Goal: Information Seeking & Learning: Learn about a topic

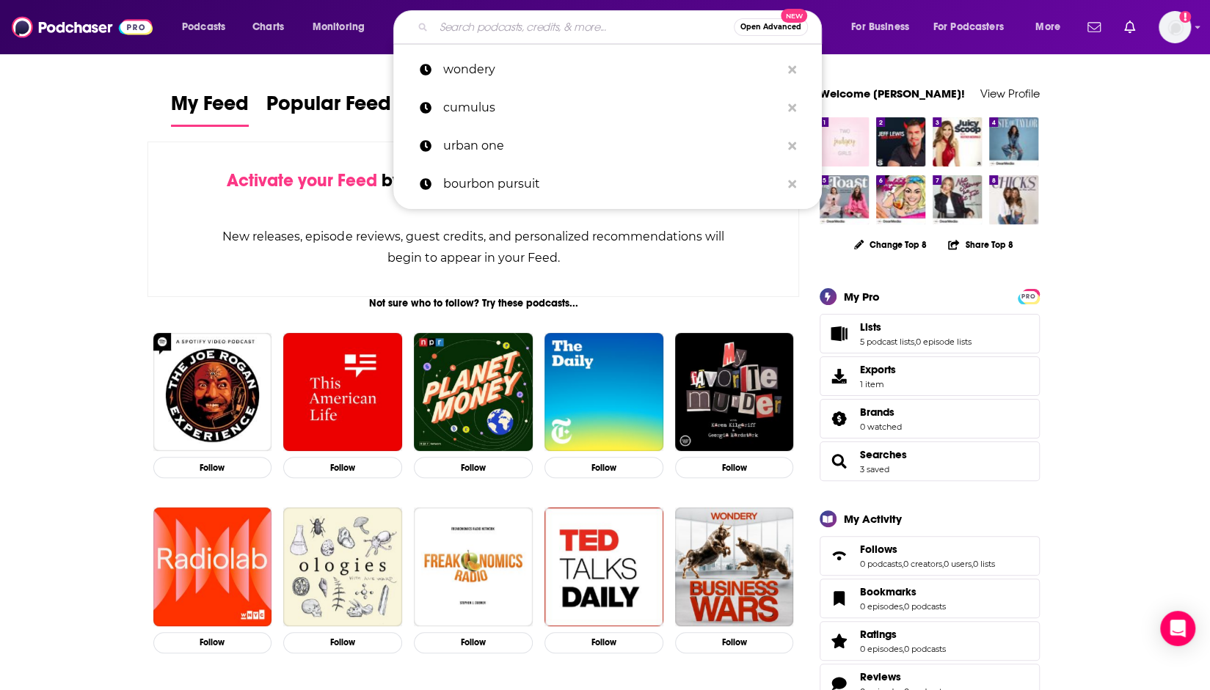
click at [563, 29] on input "Search podcasts, credits, & more..." at bounding box center [584, 26] width 300 height 23
click at [656, 32] on input "Search podcasts, credits, & more..." at bounding box center [584, 26] width 300 height 23
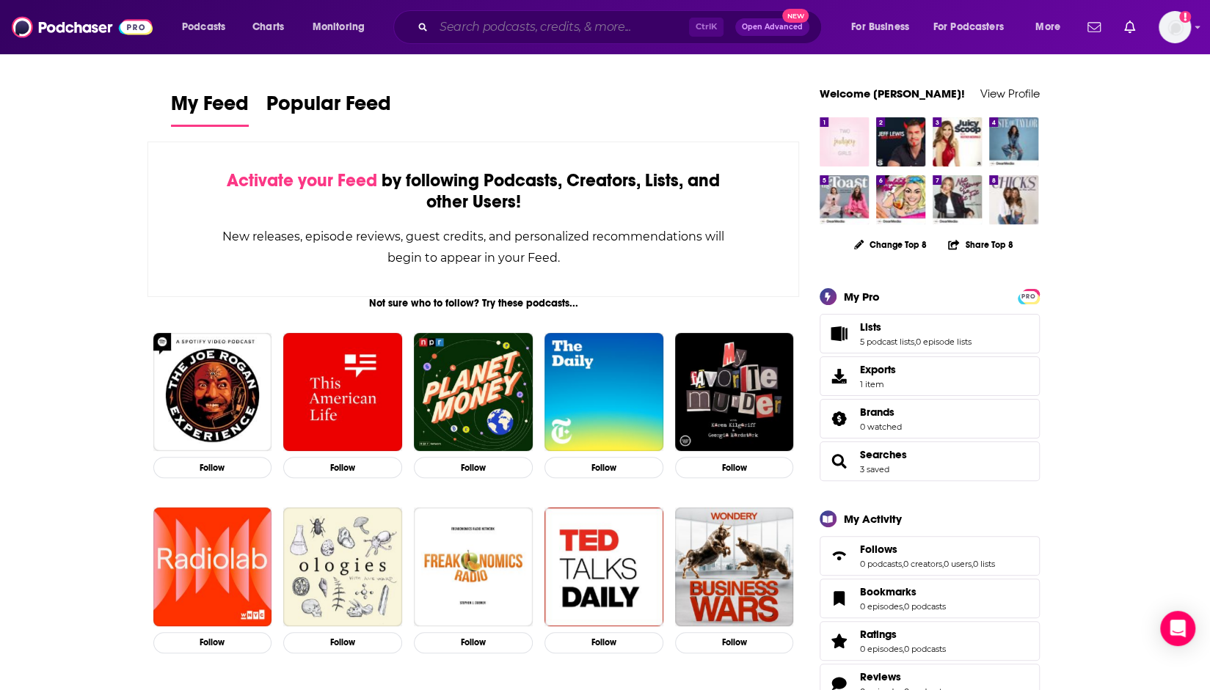
click at [668, 23] on input "Search podcasts, credits, & more..." at bounding box center [561, 26] width 255 height 23
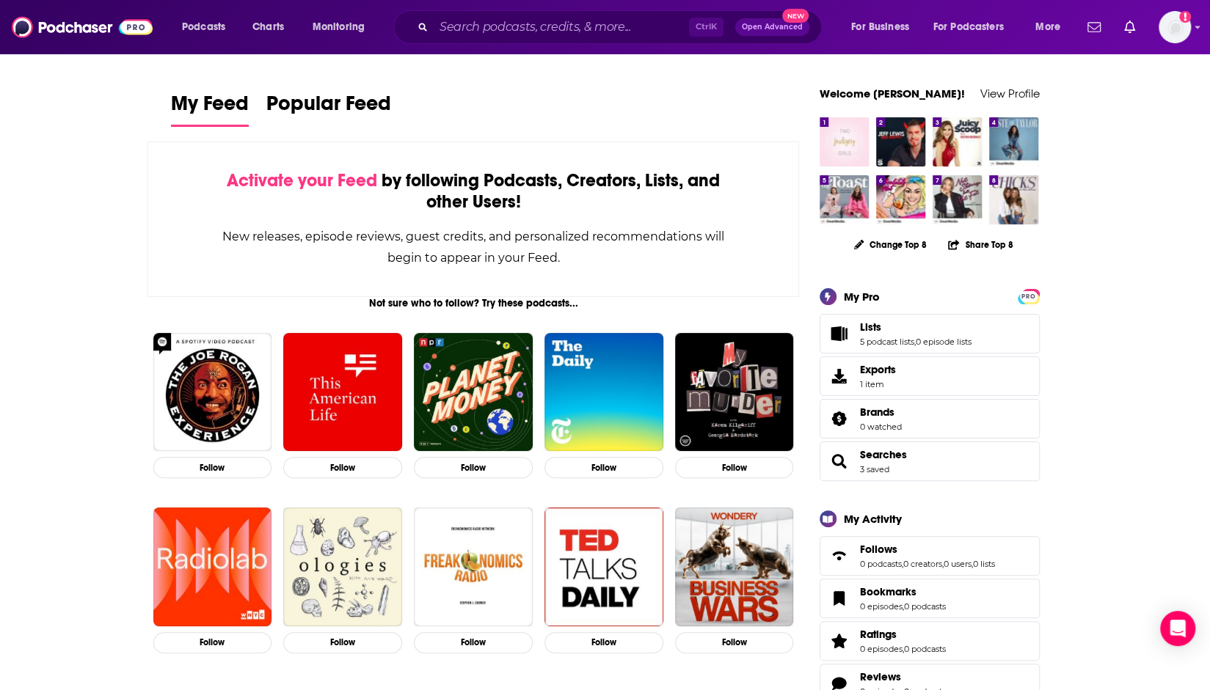
click at [747, 114] on div "My Feed Popular Feed" at bounding box center [473, 109] width 605 height 42
click at [500, 21] on input "Search podcasts, credits, & more..." at bounding box center [561, 26] width 255 height 23
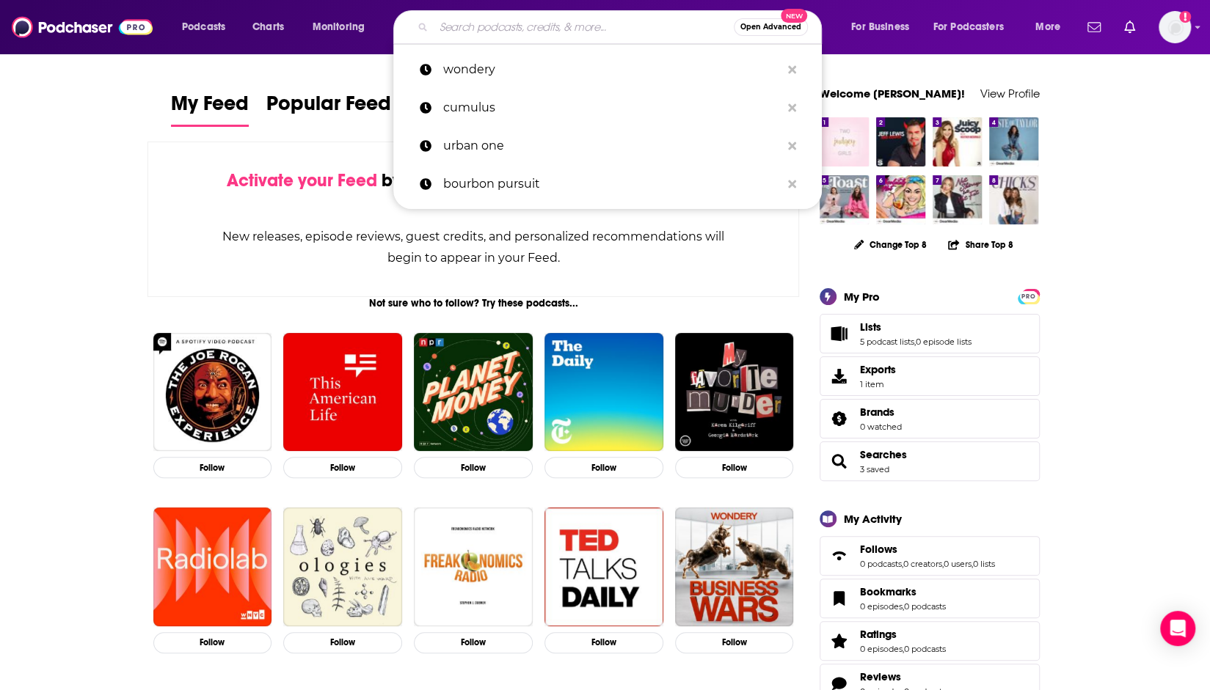
paste input "Cheers PA Beer Talk"
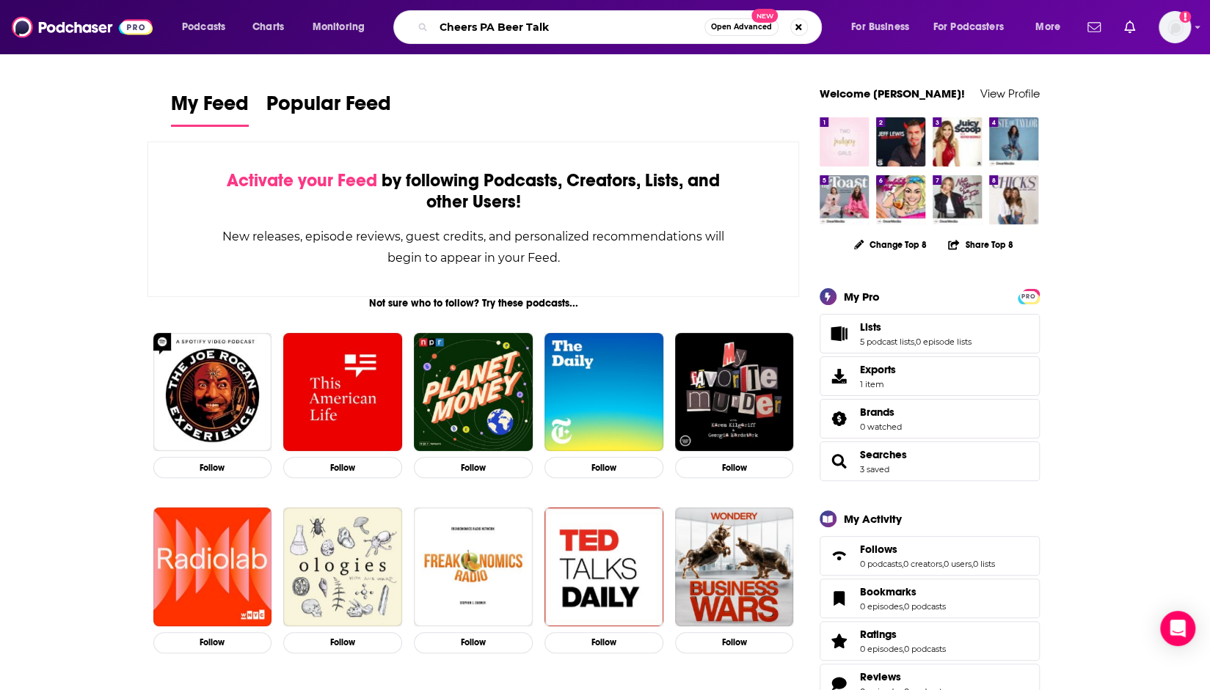
type input "Cheers PA Beer Talk"
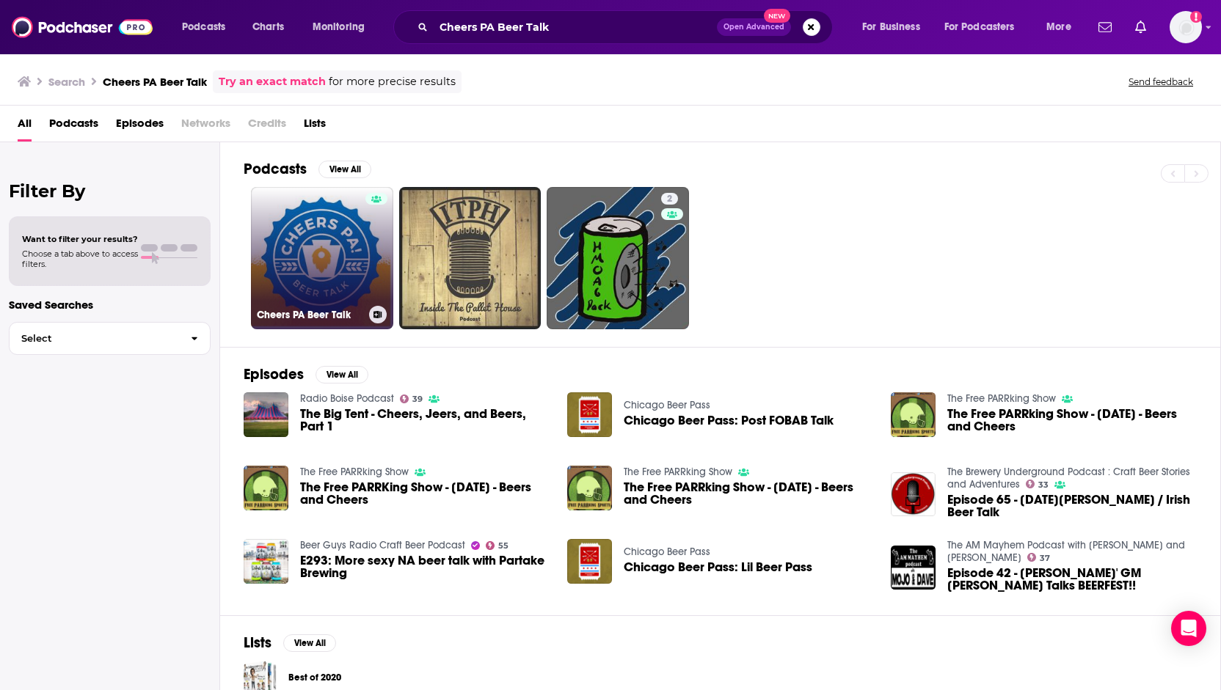
click at [278, 274] on link "Cheers PA Beer Talk" at bounding box center [322, 258] width 142 height 142
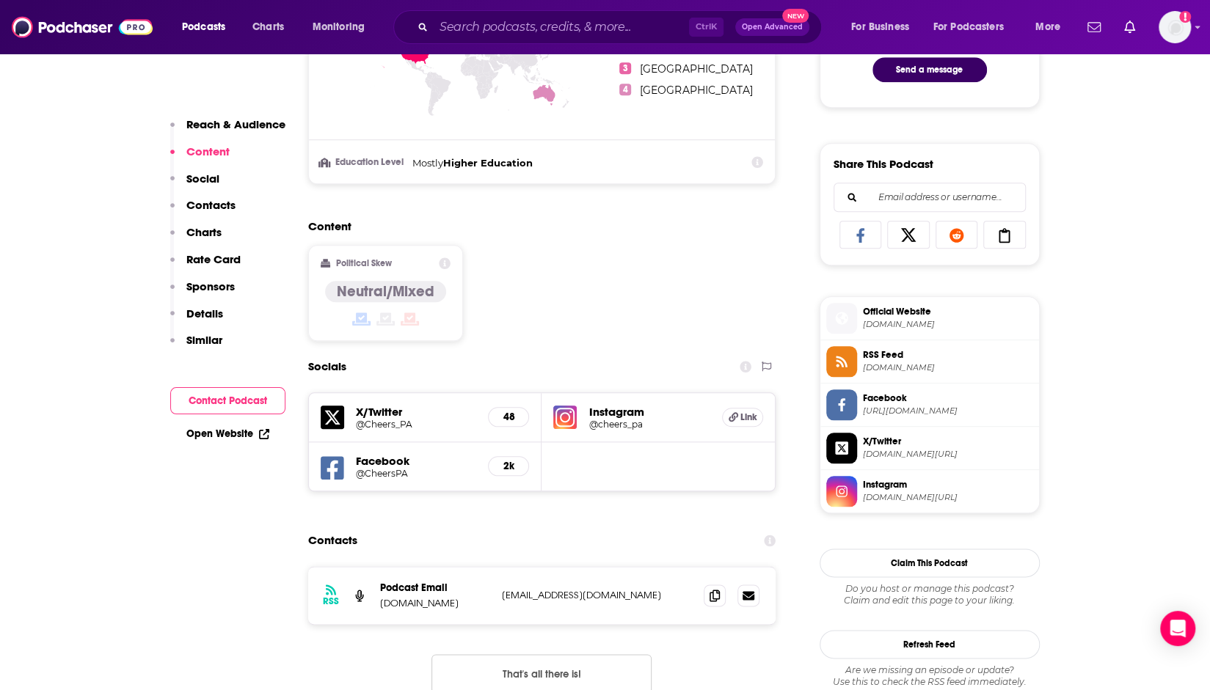
scroll to position [880, 0]
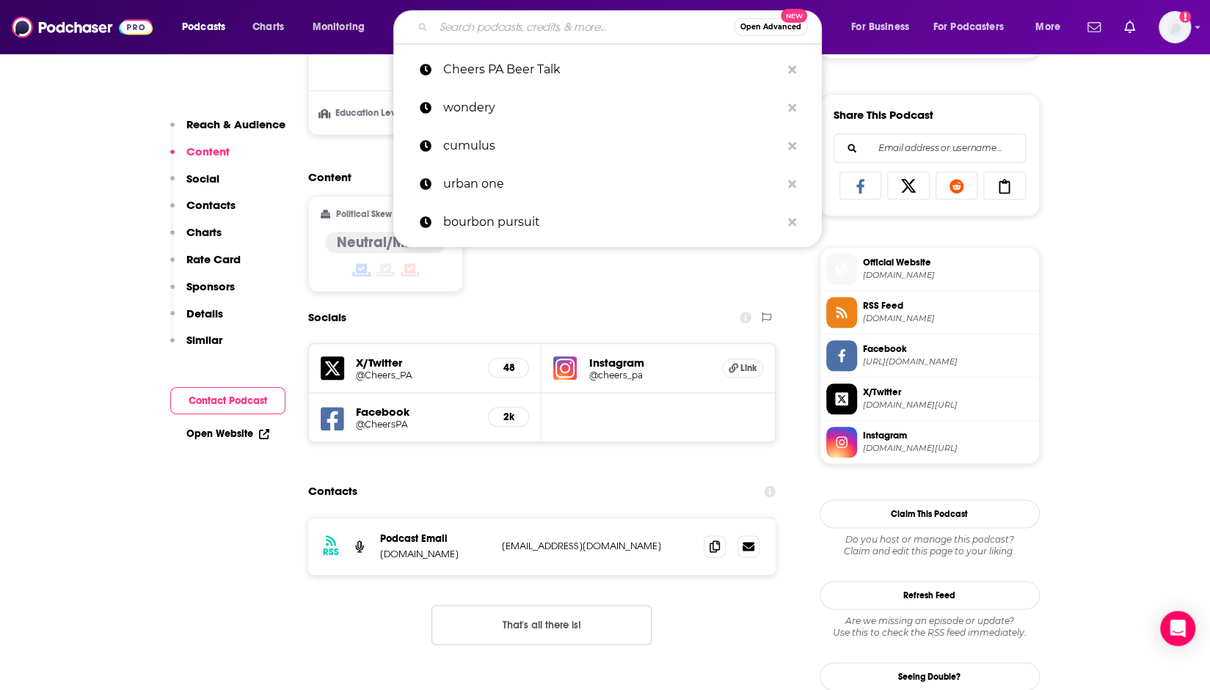
click at [503, 23] on input "Search podcasts, credits, & more..." at bounding box center [584, 26] width 300 height 23
paste input "PA High School Football Report"
type input "PA High School Football Report"
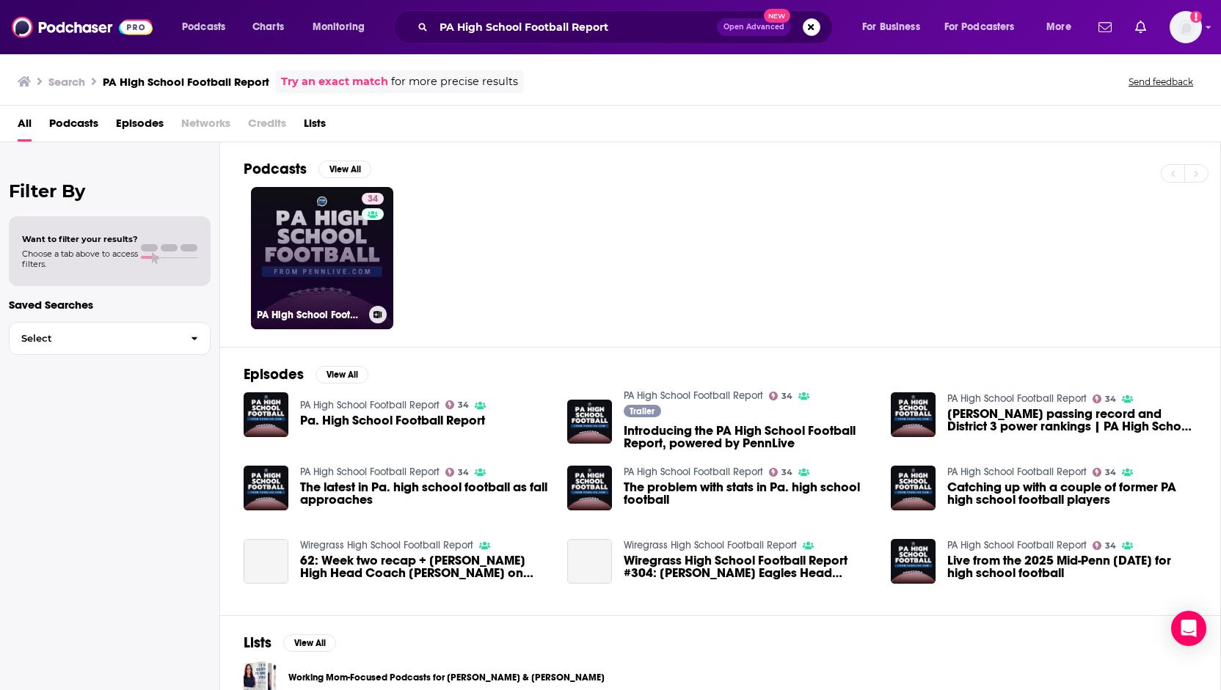
click at [313, 242] on link "34 PA High School Football Report" at bounding box center [322, 258] width 142 height 142
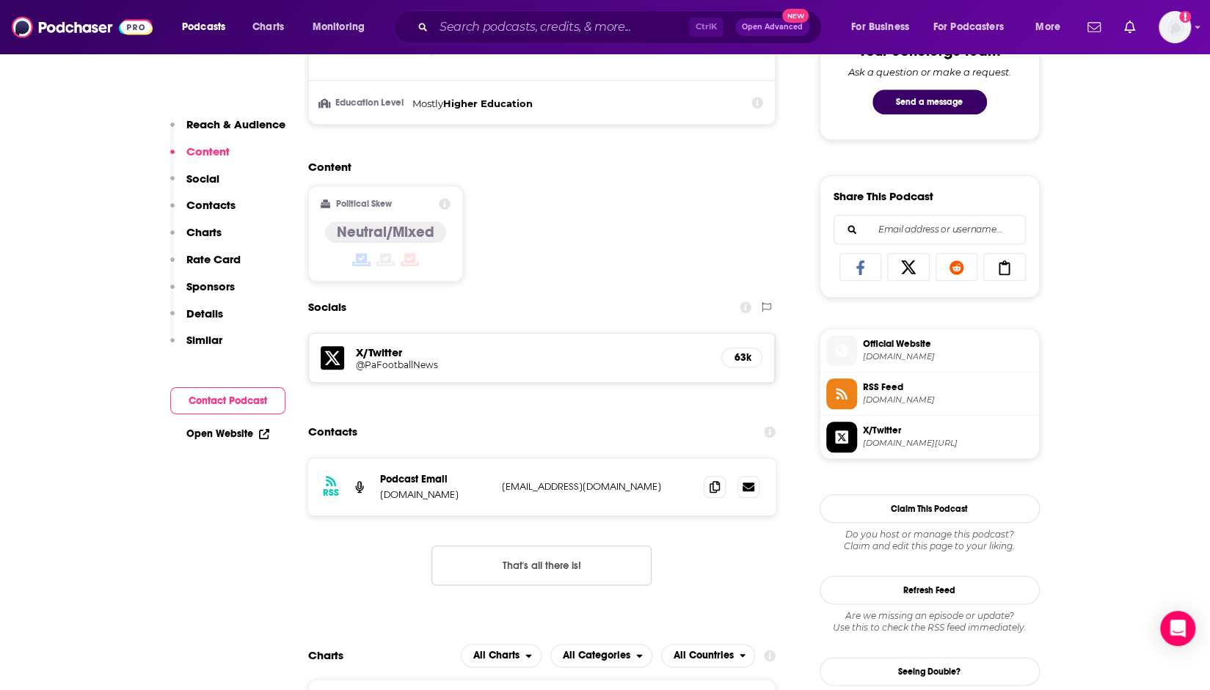
scroll to position [807, 0]
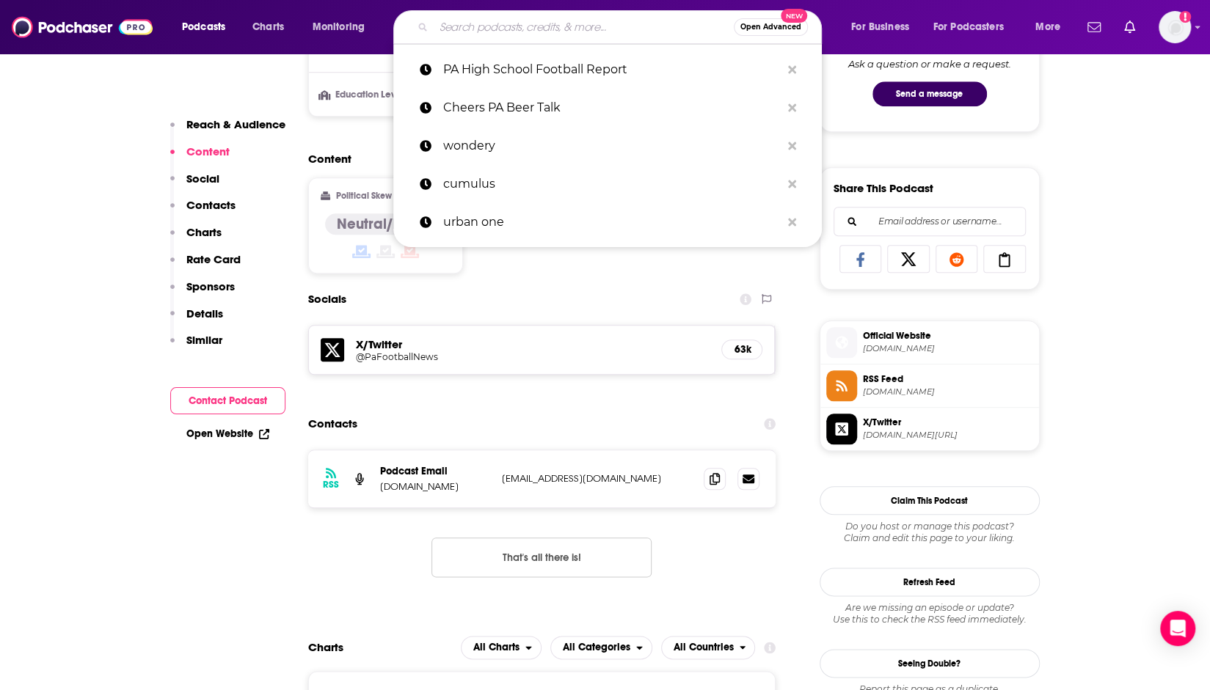
click at [569, 21] on input "Search podcasts, credits, & more..." at bounding box center [584, 26] width 300 height 23
paste input "UNCORK PA | Wine Time"
type input "UNCORK PA | Wine Time"
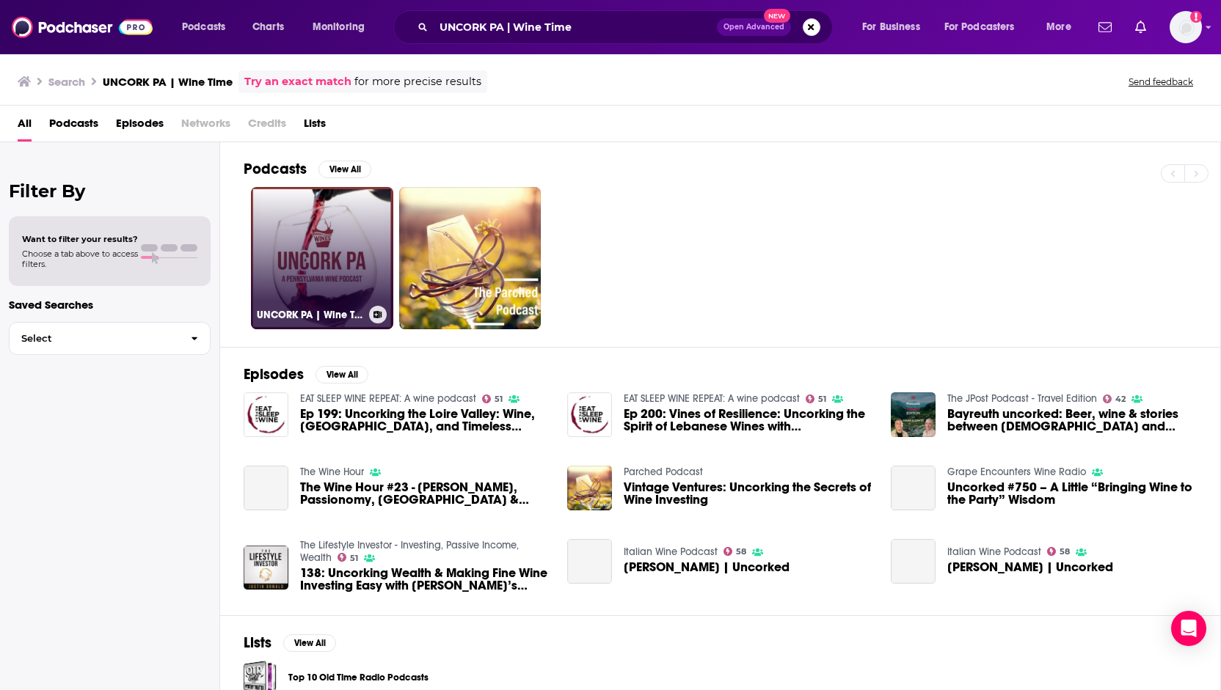
click at [373, 265] on link "UNCORK PA | Wine Time" at bounding box center [322, 258] width 142 height 142
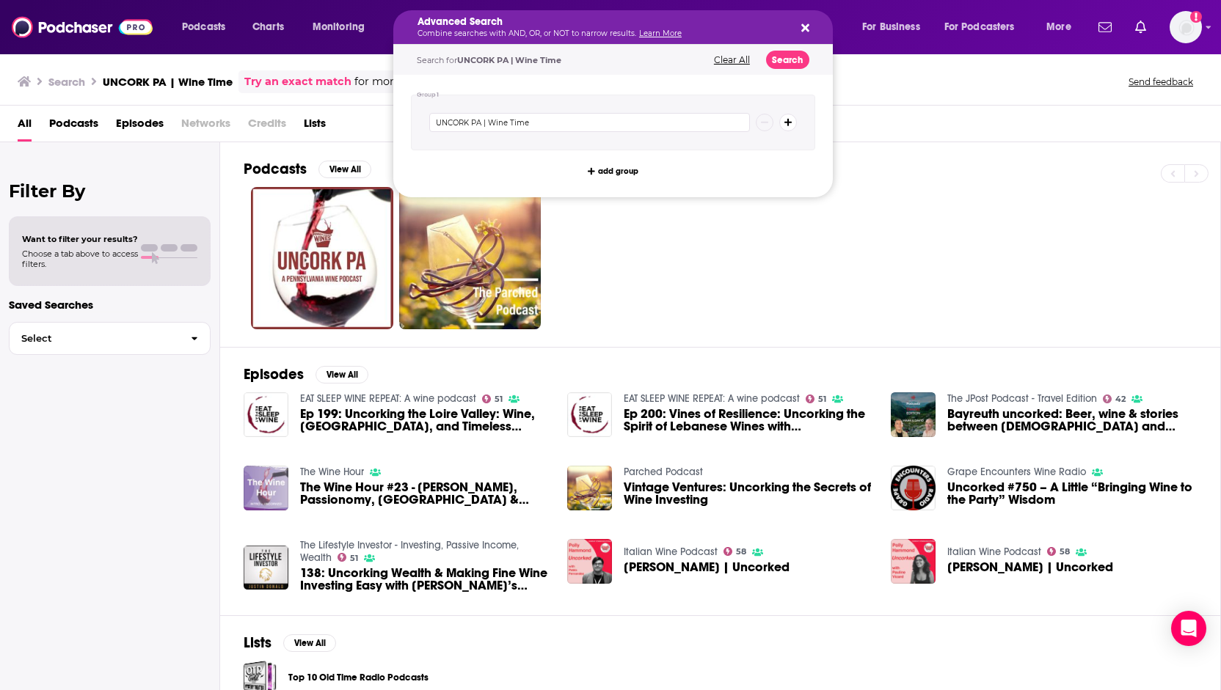
drag, startPoint x: 602, startPoint y: 29, endPoint x: 390, endPoint y: 26, distance: 211.3
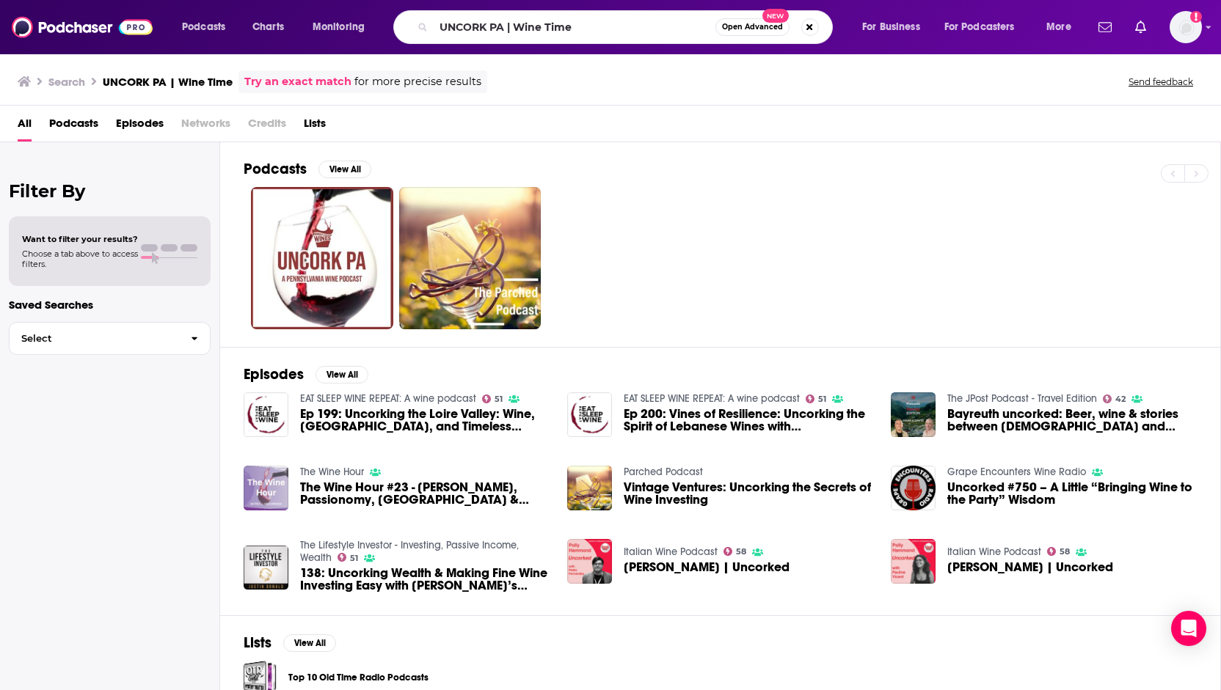
click at [831, 340] on div "Podcasts View All" at bounding box center [732, 244] width 977 height 205
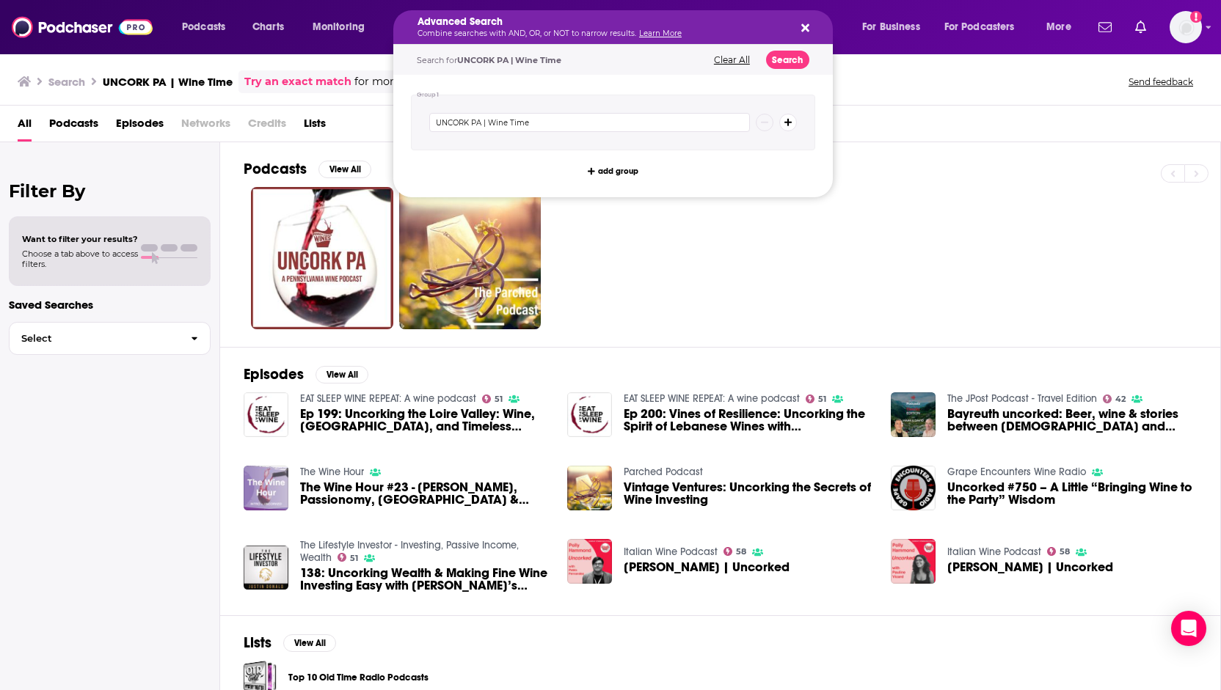
drag, startPoint x: 620, startPoint y: 31, endPoint x: 360, endPoint y: 27, distance: 260.5
drag, startPoint x: 631, startPoint y: 114, endPoint x: 619, endPoint y: 128, distance: 17.7
click at [627, 117] on input "UNCORK PA | Wine Time" at bounding box center [589, 122] width 321 height 19
drag, startPoint x: 619, startPoint y: 128, endPoint x: 167, endPoint y: 123, distance: 452.7
click at [167, 123] on div "Podcasts Charts Monitoring Advanced Search Combine searches with AND, OR, or NO…" at bounding box center [610, 345] width 1221 height 690
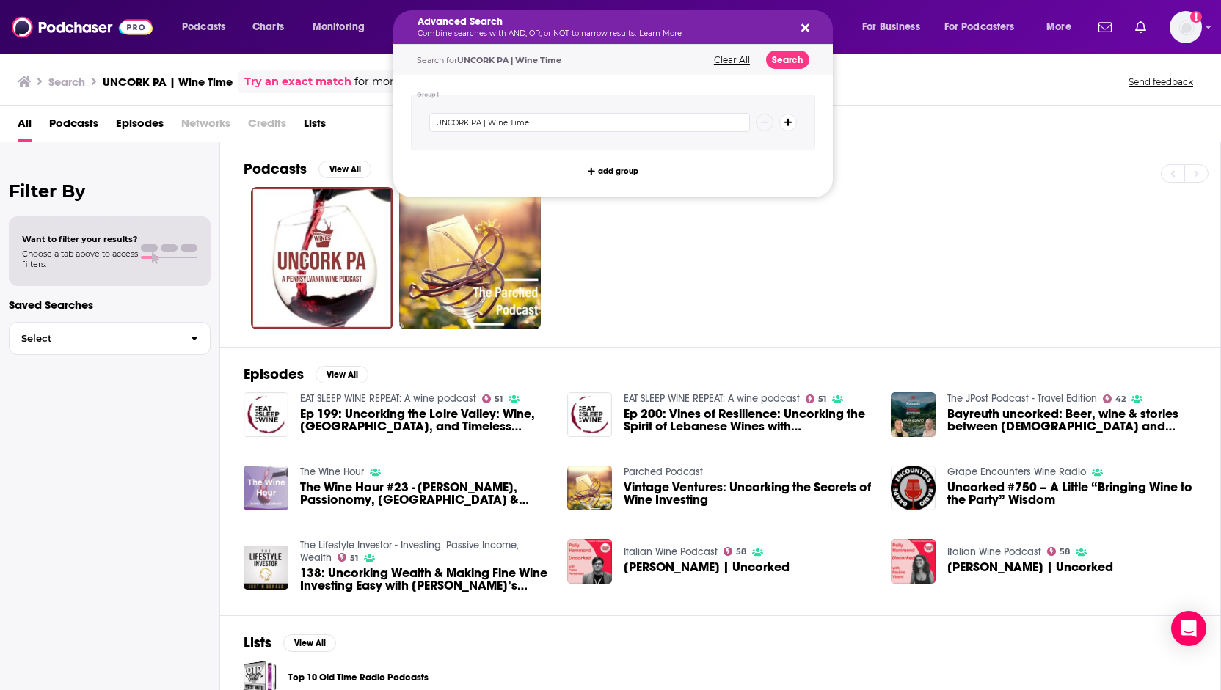
click at [806, 27] on icon "Search podcasts, credits, & more..." at bounding box center [805, 28] width 8 height 12
click at [790, 54] on button "Search" at bounding box center [787, 60] width 43 height 18
drag, startPoint x: 646, startPoint y: 34, endPoint x: 393, endPoint y: 24, distance: 253.3
click at [803, 22] on icon "Search podcasts, credits, & more..." at bounding box center [805, 28] width 8 height 12
drag, startPoint x: 539, startPoint y: 120, endPoint x: 405, endPoint y: 120, distance: 133.5
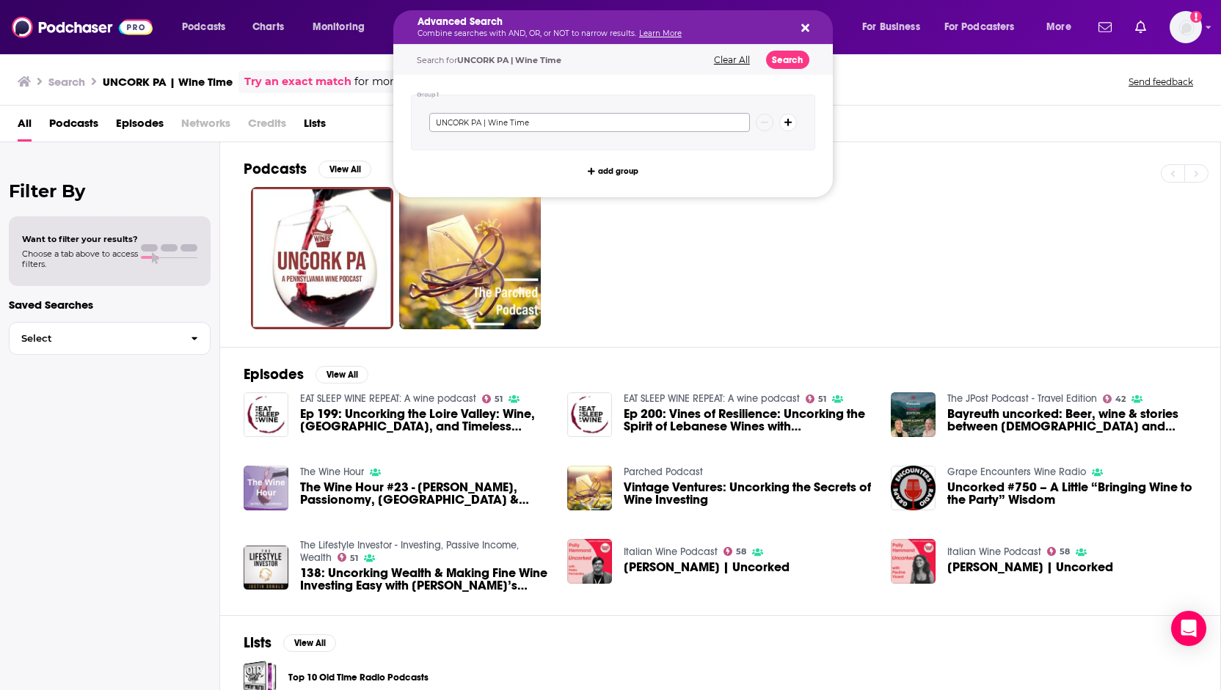
click at [405, 120] on div "Group 1 UNCORK PA | Wine Time add group" at bounding box center [612, 136] width 439 height 123
paste input "Wine and Gold Talk Podcast"
type input "Wine and Gold Talk Podcast"
click at [803, 52] on button "Search" at bounding box center [787, 60] width 43 height 18
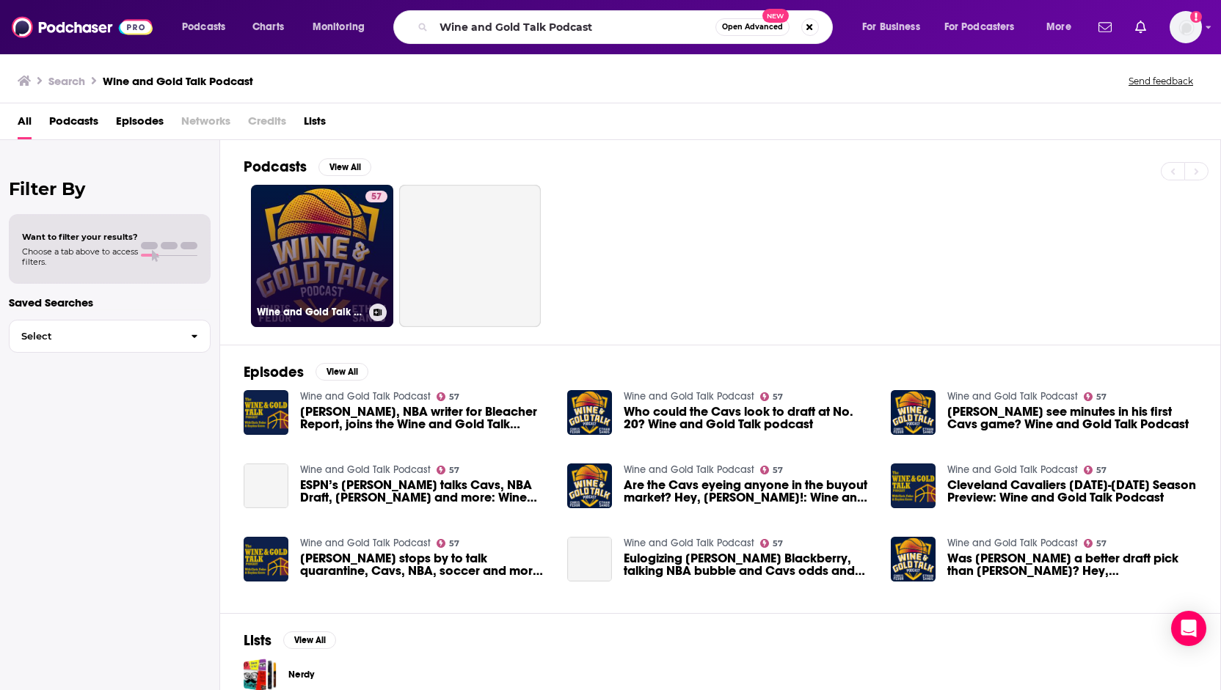
click at [296, 241] on link "57 Wine and Gold Talk Podcast" at bounding box center [322, 256] width 142 height 142
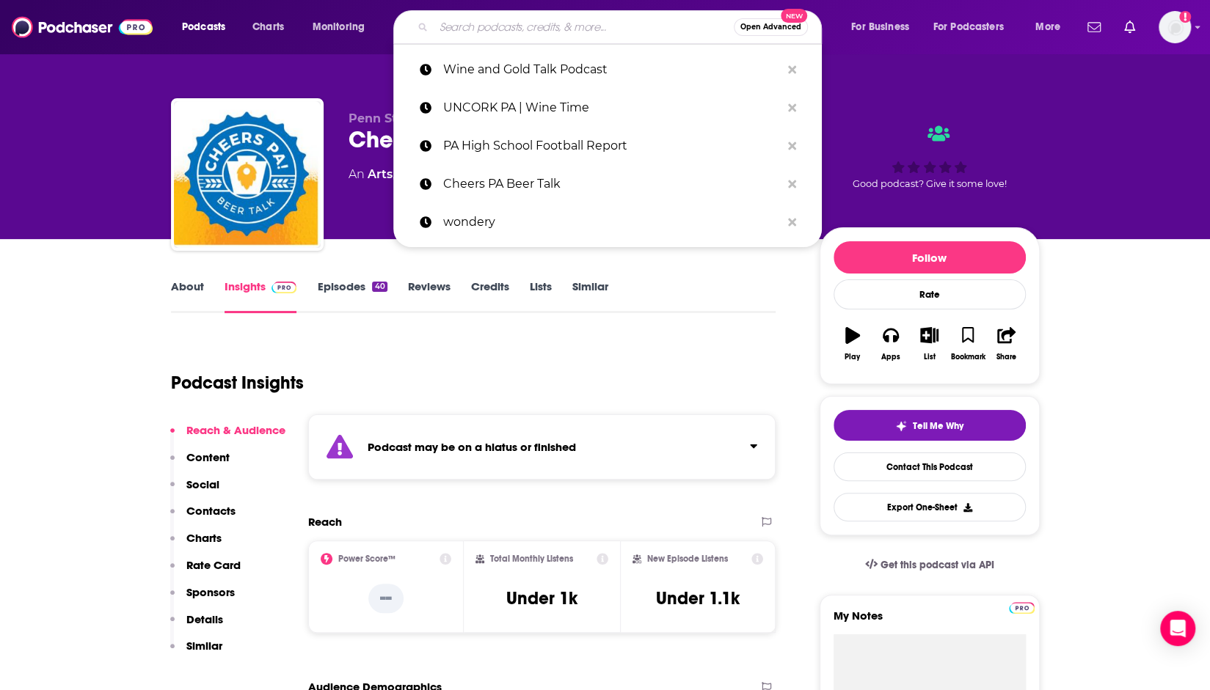
click at [591, 34] on input "Search podcasts, credits, & more..." at bounding box center [584, 26] width 300 height 23
click at [576, 101] on p "UNCORK PA | Wine Time" at bounding box center [611, 108] width 337 height 38
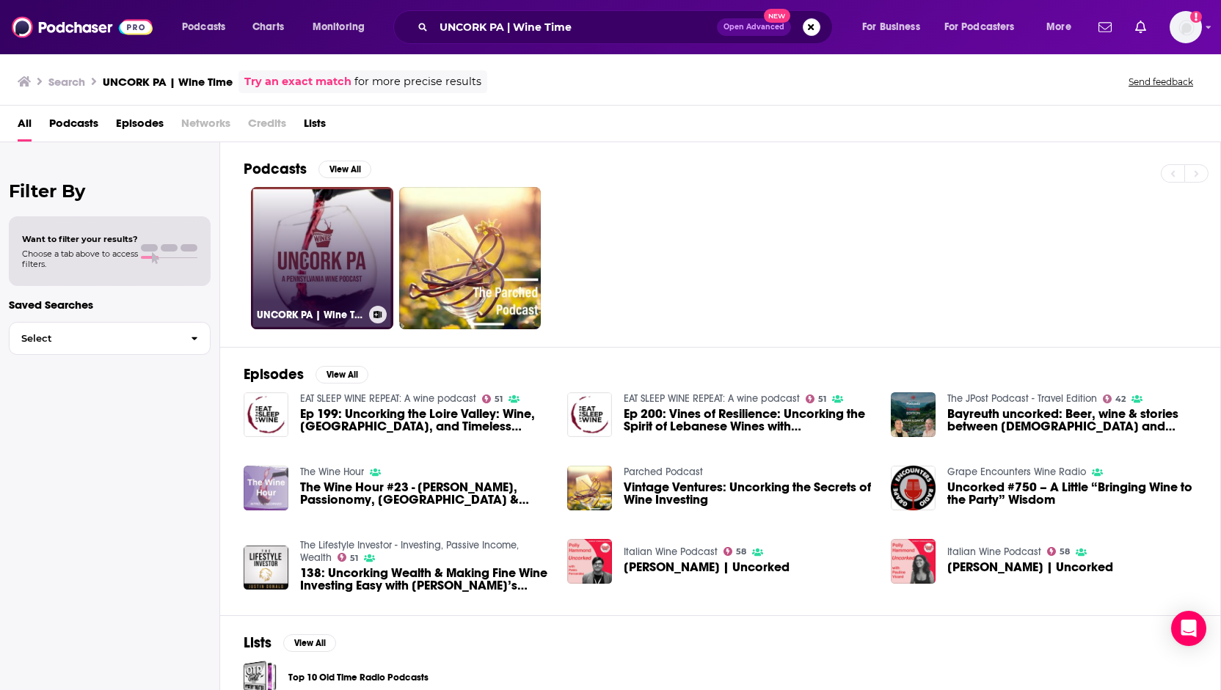
click at [324, 282] on link "UNCORK PA | Wine Time" at bounding box center [322, 258] width 142 height 142
